Goal: Information Seeking & Learning: Understand process/instructions

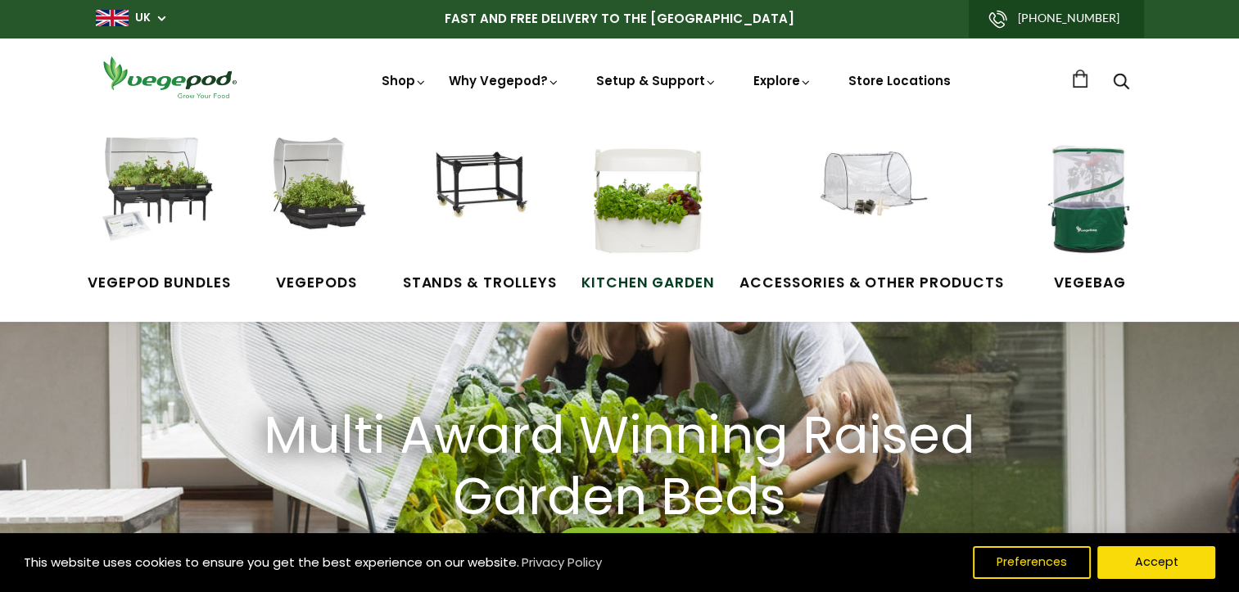
click at [649, 247] on img at bounding box center [647, 199] width 123 height 123
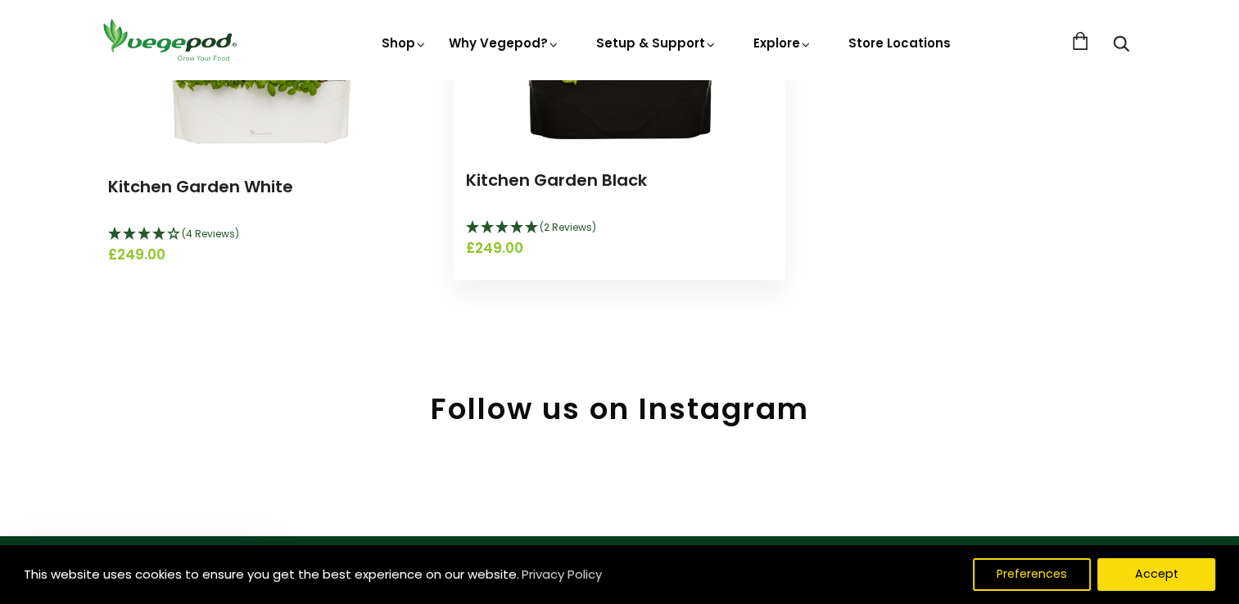
scroll to position [328, 0]
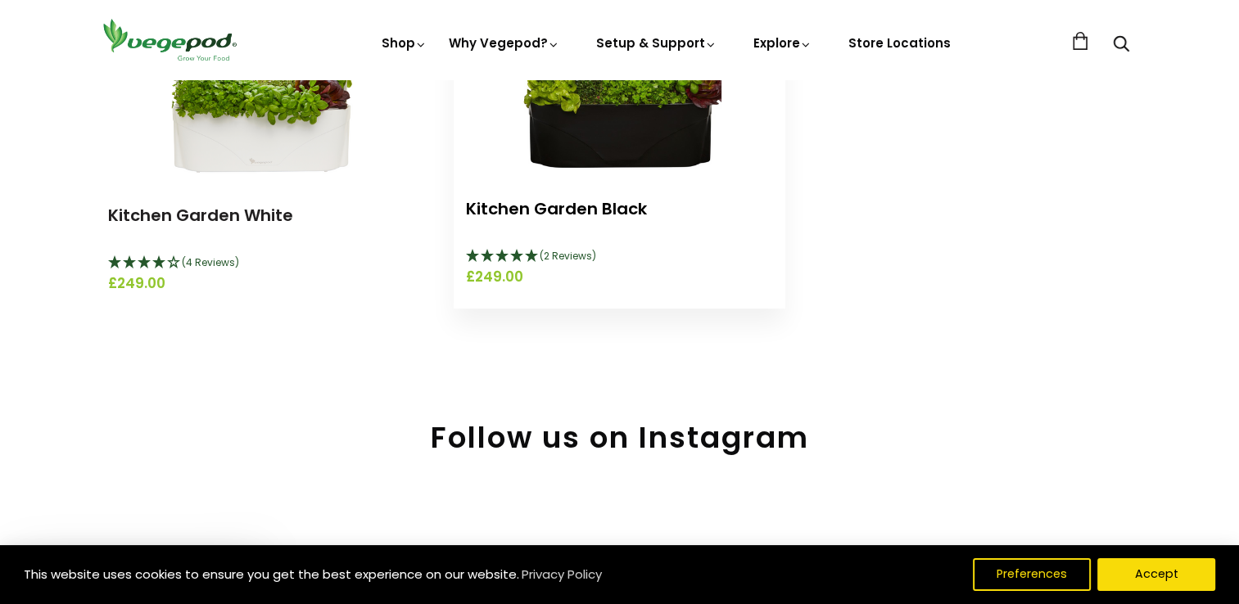
click at [539, 207] on link "Kitchen Garden Black" at bounding box center [556, 208] width 181 height 23
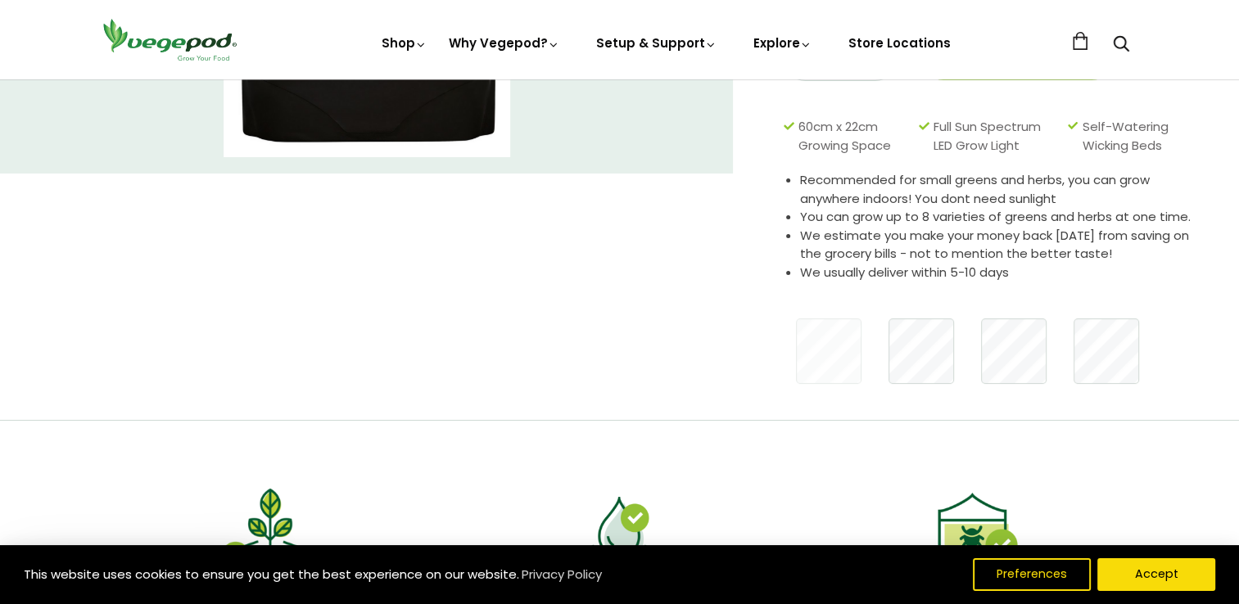
scroll to position [164, 0]
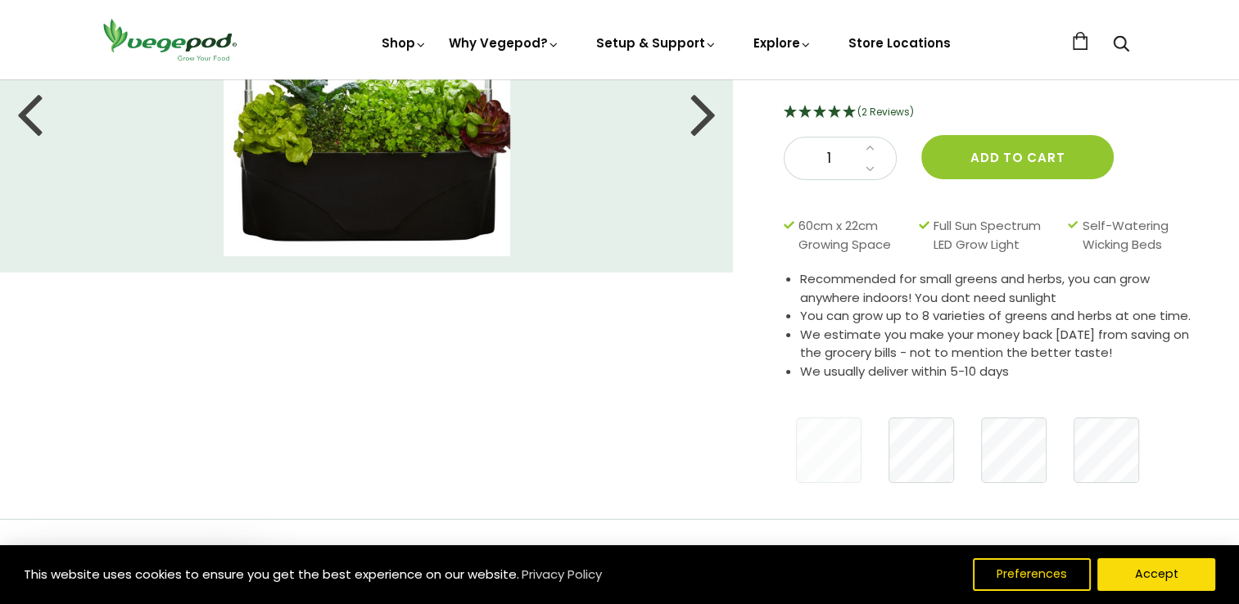
click at [866, 116] on span "(2 Reviews)" at bounding box center [886, 112] width 57 height 14
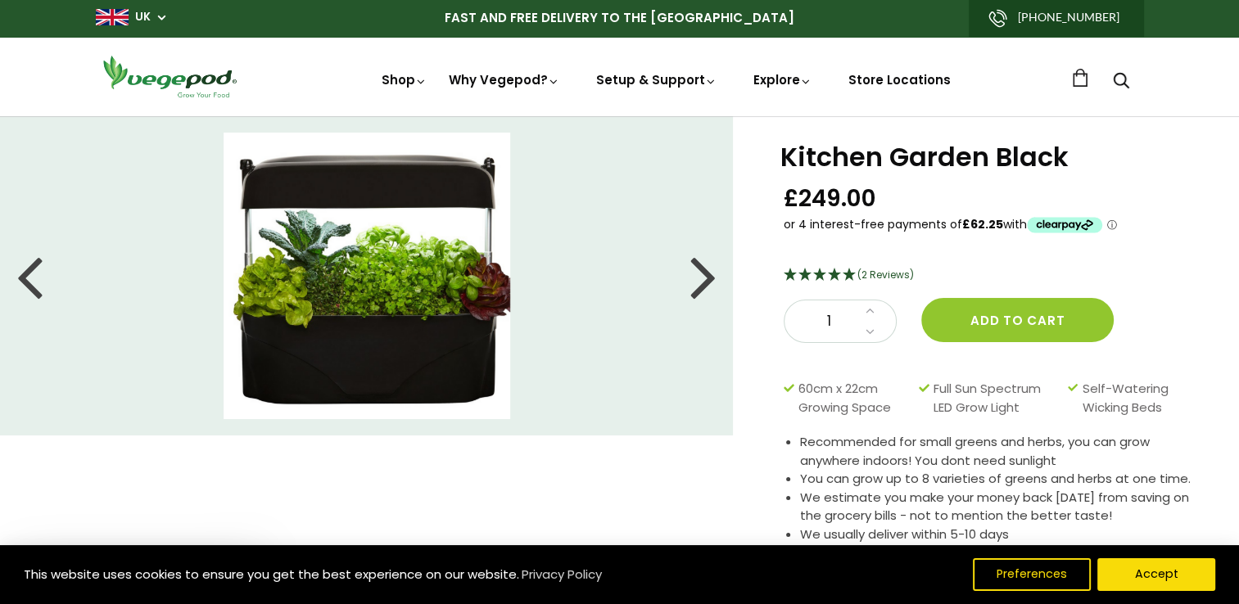
scroll to position [0, 0]
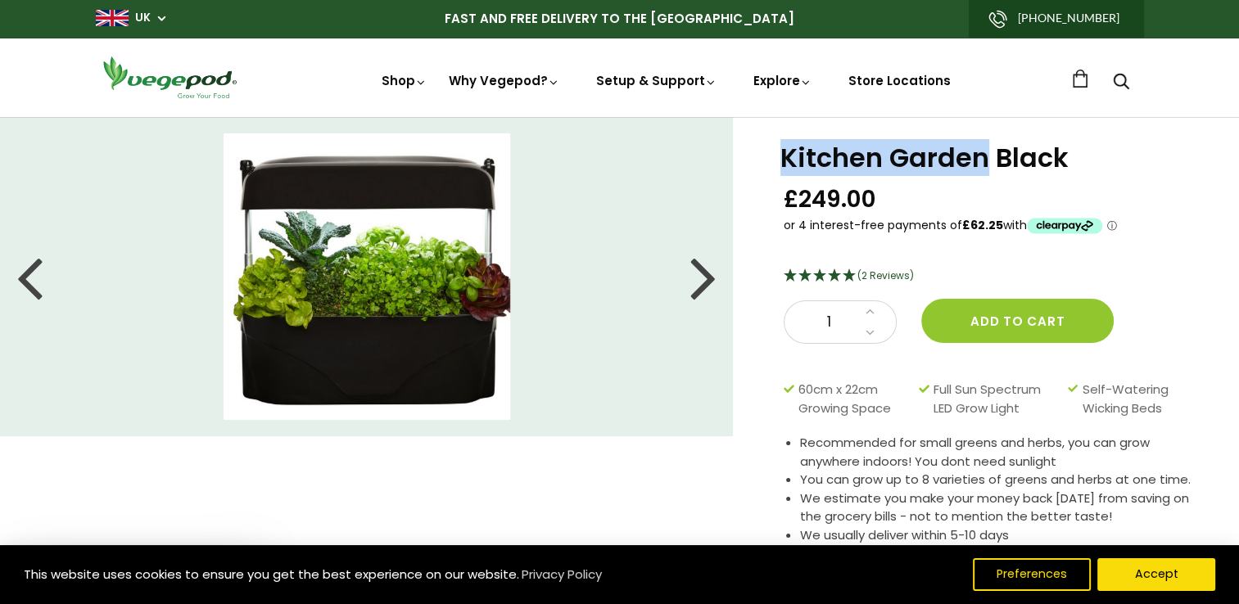
drag, startPoint x: 777, startPoint y: 147, endPoint x: 985, endPoint y: 151, distance: 208.1
click at [985, 151] on div "Kitchen Garden Black £249.00 (2 Reviews) 1 Add to cart 60cm x 22cm Growing Spac…" at bounding box center [986, 400] width 506 height 566
drag, startPoint x: 985, startPoint y: 151, endPoint x: 926, endPoint y: 156, distance: 60.0
copy h1 "Kitchen Garden"
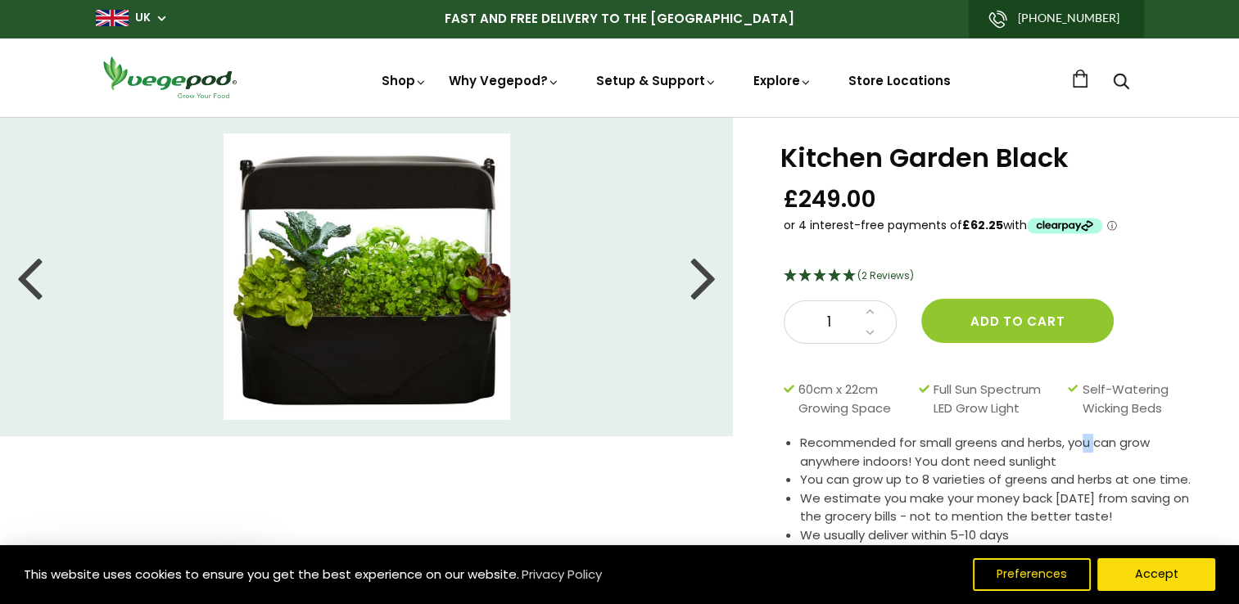
drag, startPoint x: 1084, startPoint y: 426, endPoint x: 1097, endPoint y: 427, distance: 12.3
click at [1097, 427] on div "Kitchen Garden Black £249.00 (2 Reviews) 1 Add to cart 60cm x 22cm Growing Spac…" at bounding box center [991, 400] width 414 height 510
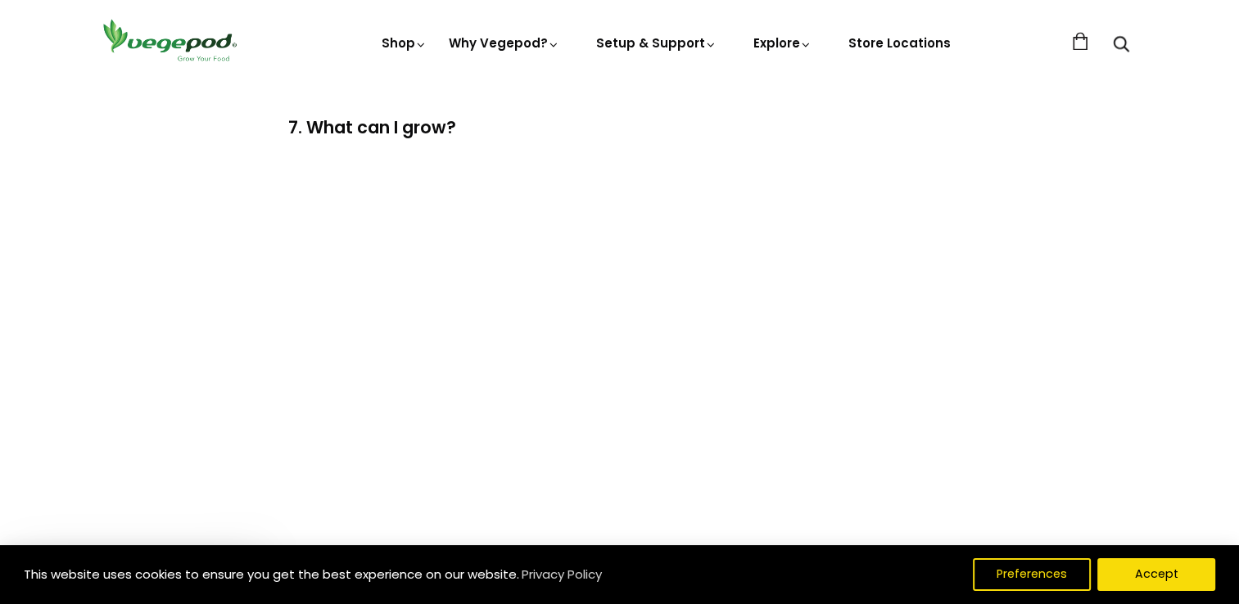
scroll to position [2867, 0]
